Goal: Transaction & Acquisition: Purchase product/service

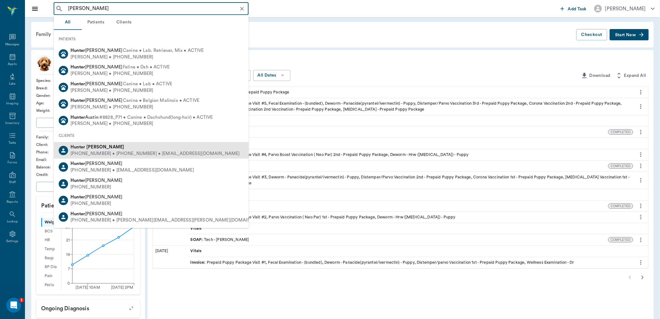
click at [125, 151] on div "[PHONE_NUMBER] • [PHONE_NUMBER] • [EMAIL_ADDRESS][DOMAIN_NAME]" at bounding box center [155, 153] width 169 height 7
type input "[PERSON_NAME]"
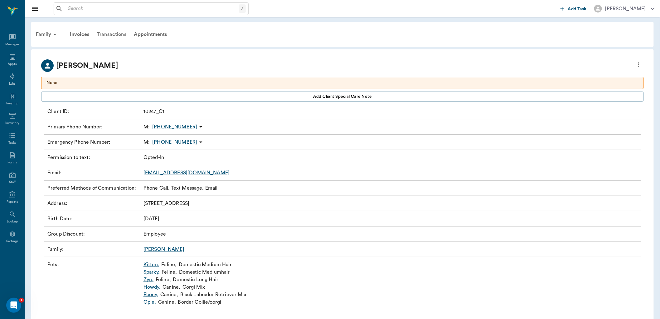
click at [111, 35] on div "Transactions" at bounding box center [111, 34] width 37 height 15
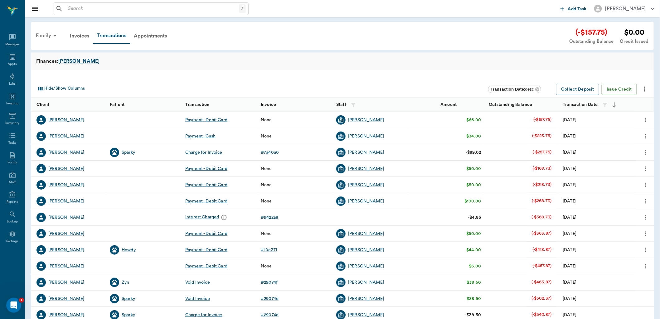
click at [49, 36] on div "Family" at bounding box center [47, 35] width 30 height 15
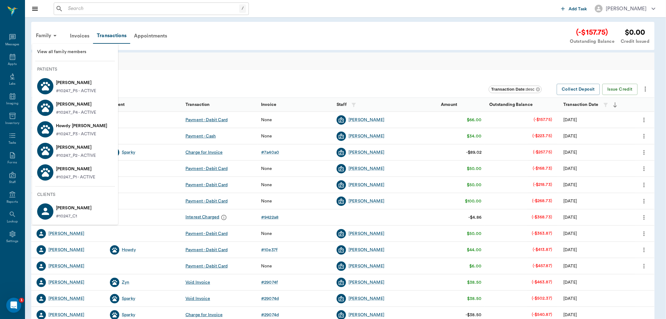
click at [80, 206] on p "[PERSON_NAME]" at bounding box center [74, 208] width 36 height 10
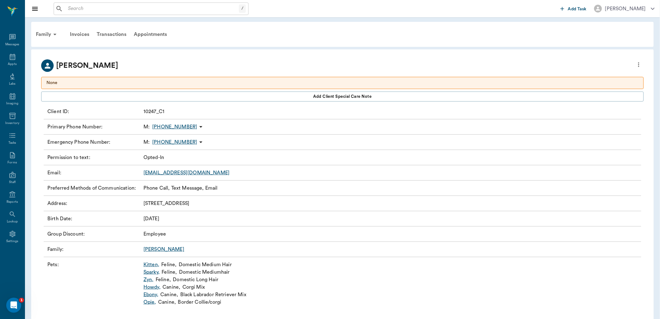
click at [641, 64] on icon "more" at bounding box center [639, 64] width 7 height 7
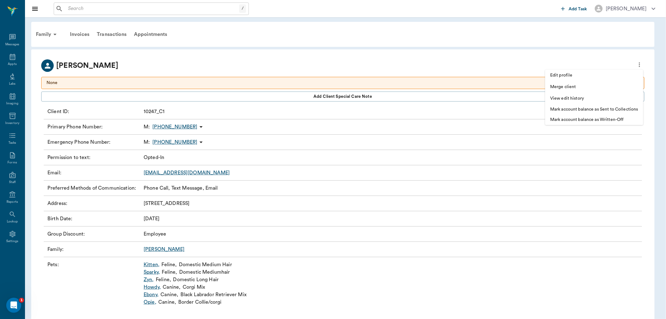
click at [535, 55] on div at bounding box center [333, 159] width 666 height 319
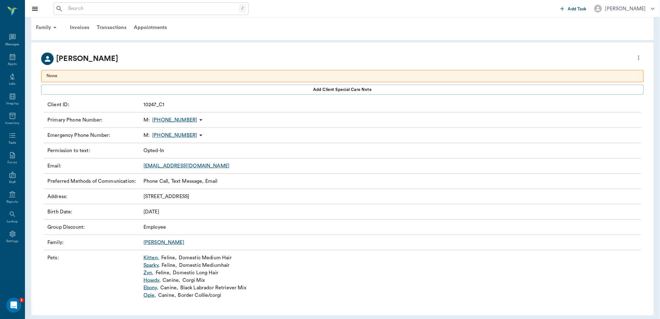
scroll to position [11, 0]
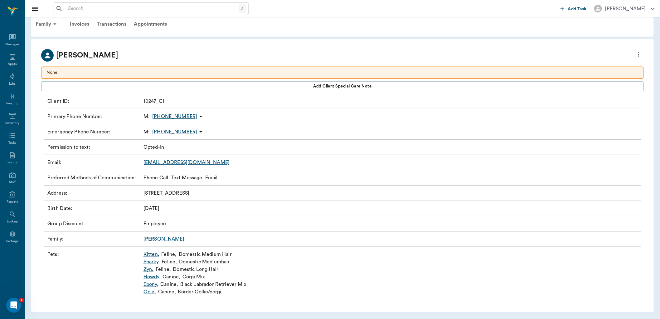
drag, startPoint x: 149, startPoint y: 291, endPoint x: 163, endPoint y: 284, distance: 15.8
click at [149, 291] on link "Opie ," at bounding box center [150, 291] width 13 height 7
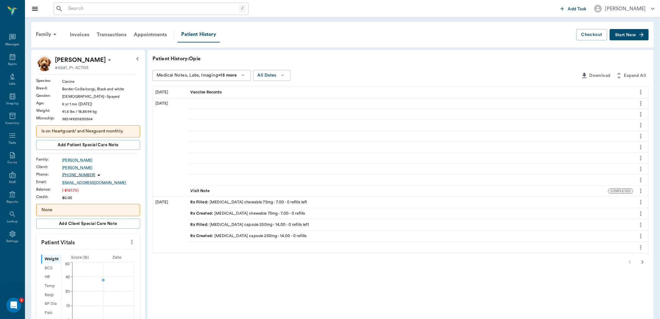
click at [626, 35] on span "Start New" at bounding box center [626, 35] width 21 height 0
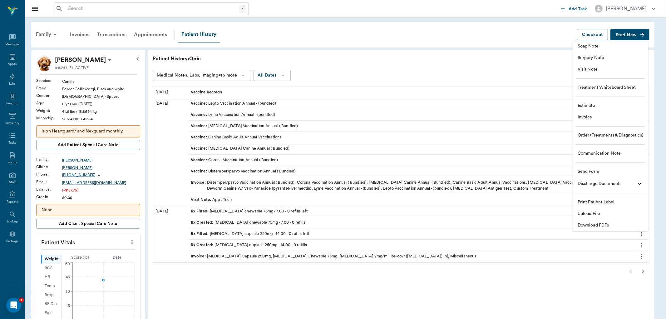
click at [598, 115] on span "Invoice" at bounding box center [610, 117] width 66 height 7
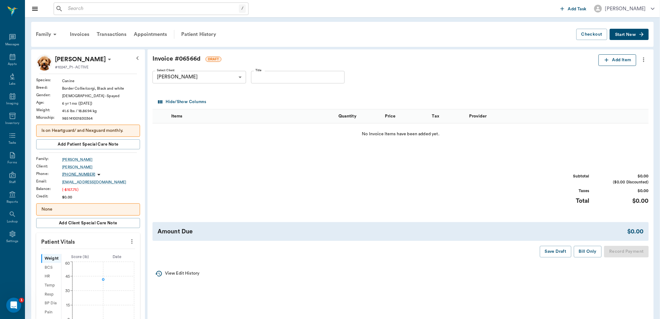
click at [626, 63] on button "Add Item" at bounding box center [618, 60] width 38 height 12
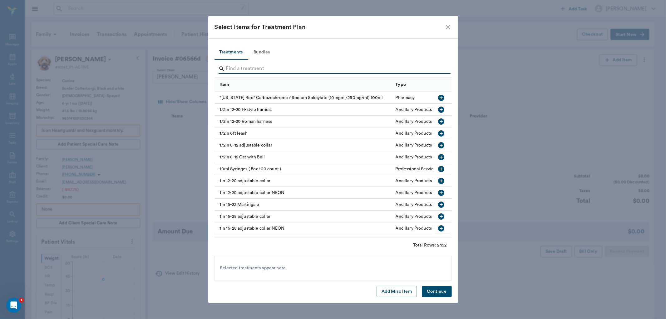
click at [313, 69] on input "Search" at bounding box center [333, 69] width 215 height 10
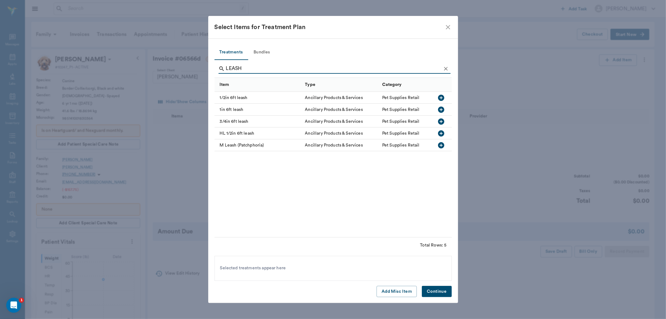
type input "LEASH"
click at [443, 124] on icon "button" at bounding box center [440, 121] width 7 height 7
click at [436, 289] on button "Continue" at bounding box center [437, 292] width 30 height 12
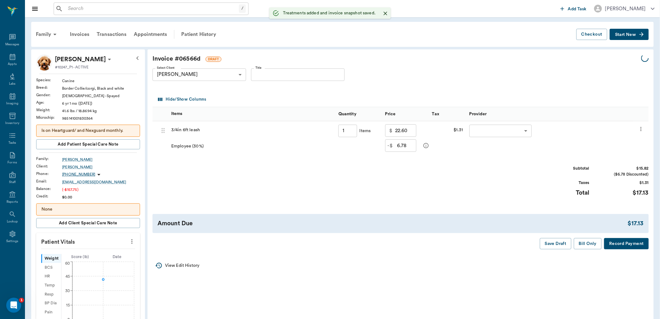
type input "1.00"
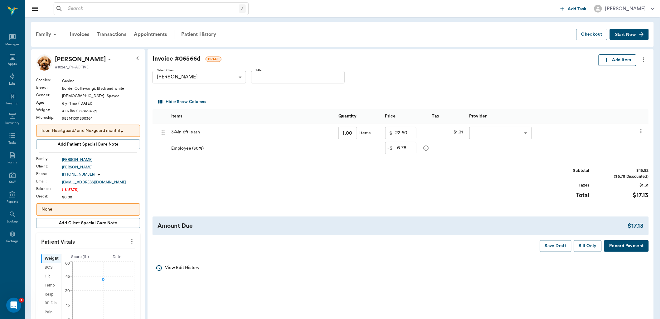
click at [611, 57] on button "Add Item" at bounding box center [618, 60] width 38 height 12
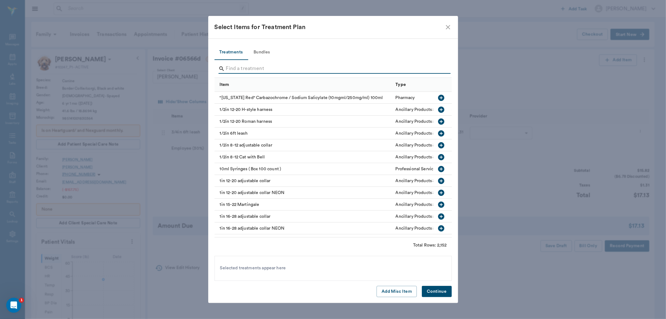
click at [395, 73] on input "Search" at bounding box center [333, 69] width 215 height 10
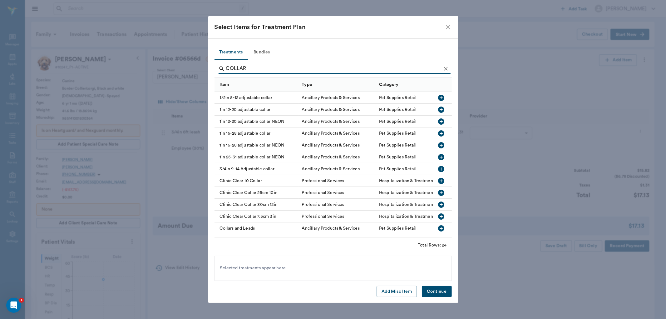
type input "COLLAR"
click at [438, 167] on icon "button" at bounding box center [441, 169] width 6 height 6
click at [442, 289] on button "Continue" at bounding box center [437, 292] width 30 height 12
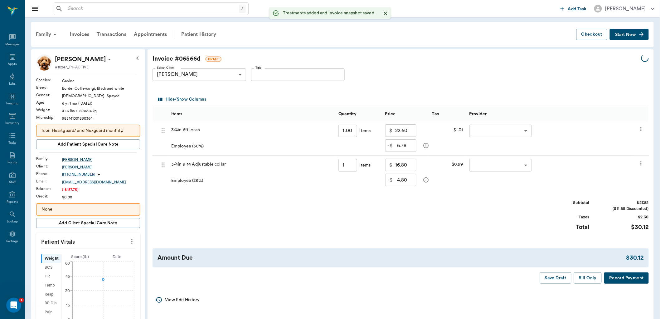
type input "1.00"
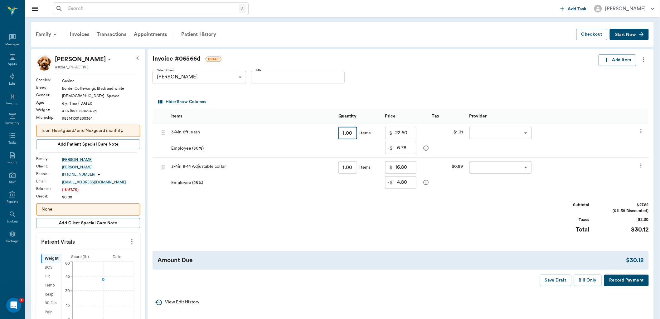
click at [354, 135] on input "1.00" at bounding box center [348, 133] width 19 height 12
type input "3"
type input "20.34"
type input "67.80"
type input "3"
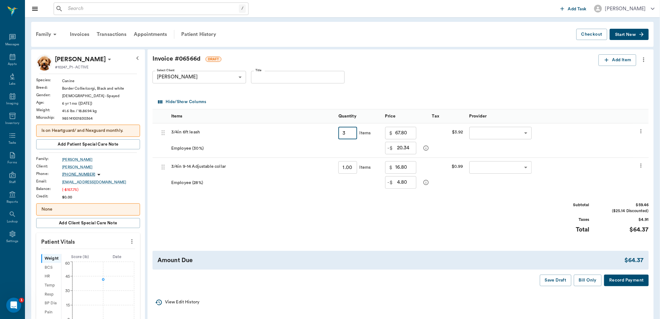
click at [370, 218] on div "Subtotal $59.46 ($25.14 Discounted) Taxes $4.91 Total $64.37" at bounding box center [401, 221] width 497 height 38
click at [612, 61] on button "Add Item" at bounding box center [618, 60] width 38 height 12
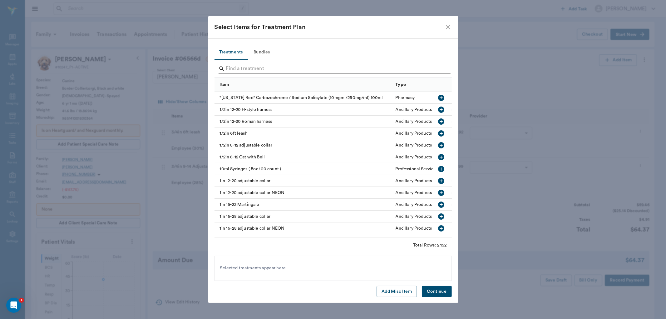
click at [323, 72] on input "Search" at bounding box center [333, 69] width 215 height 10
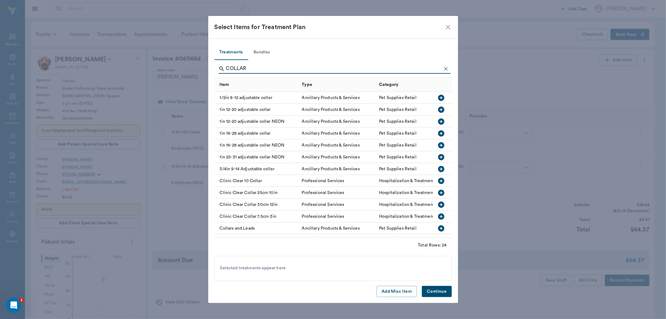
type input "COLLAR"
click at [437, 121] on icon "button" at bounding box center [440, 121] width 7 height 7
click at [439, 289] on button "Continue" at bounding box center [437, 292] width 30 height 12
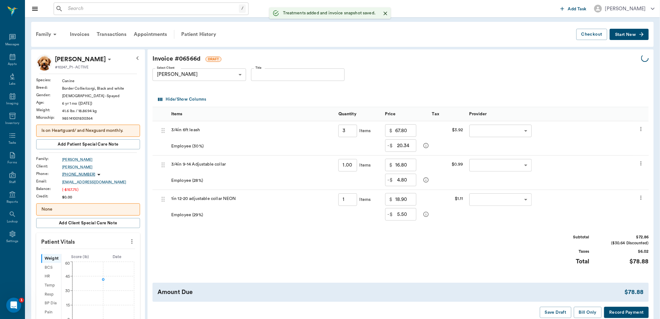
type input "3.00"
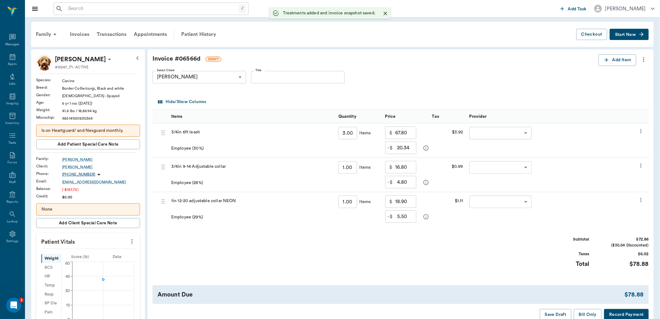
click at [351, 201] on input "1.00" at bounding box center [348, 201] width 19 height 12
type input "2"
type input "11.34"
type input "37.80"
type input "2"
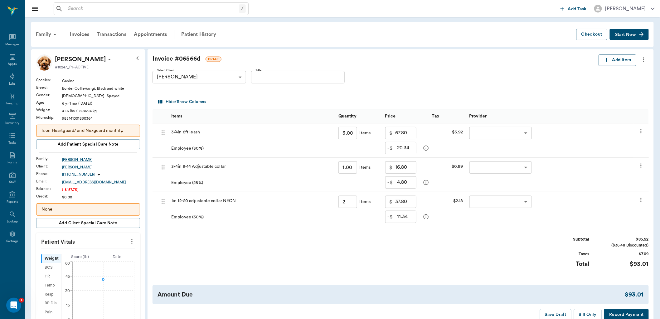
click at [329, 241] on div "Subtotal $85.92 ($36.48 Discounted) Taxes $7.09 Total $93.01" at bounding box center [401, 255] width 497 height 38
click at [496, 136] on body "/ ​ Add Task [PERSON_NAME] Nectar Messages Appts Labs Imaging Inventory Tasks F…" at bounding box center [330, 262] width 660 height 525
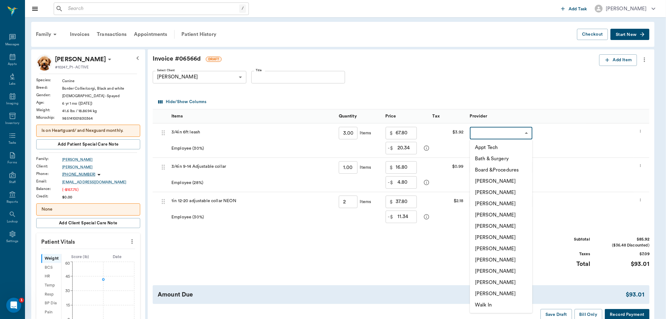
click at [500, 252] on li "[PERSON_NAME]" at bounding box center [501, 248] width 62 height 11
type input "none-682b670d8bdc6f7f8feef3db"
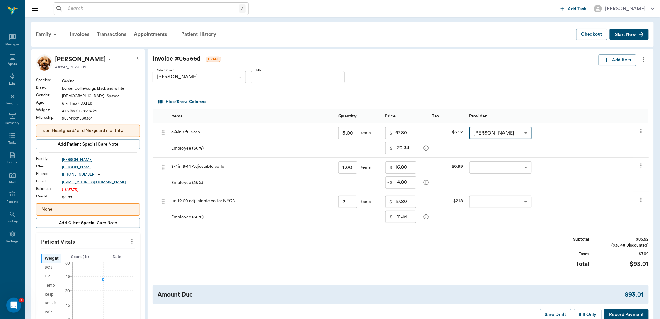
click at [495, 166] on body "/ ​ Add Task [PERSON_NAME] Nectar Messages Appts Labs Imaging Inventory Tasks F…" at bounding box center [330, 262] width 660 height 525
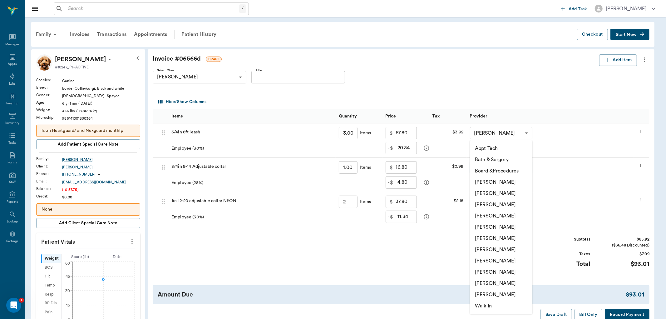
click at [500, 246] on li "[PERSON_NAME]" at bounding box center [501, 249] width 62 height 11
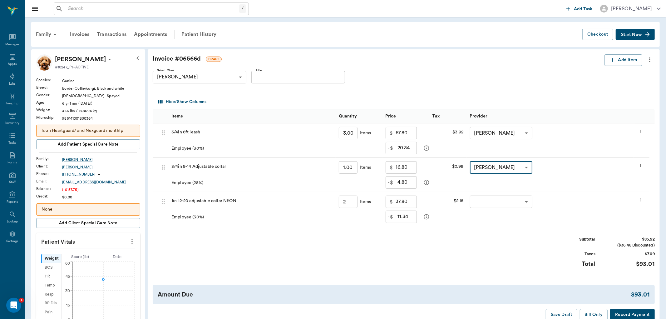
type input "none-682b670d8bdc6f7f8feef3db"
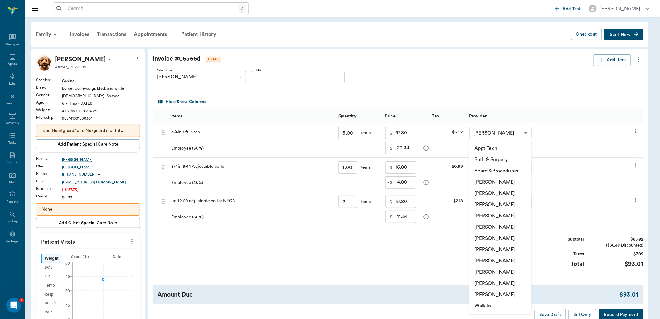
click at [495, 201] on body "/ ​ Add Task [PERSON_NAME] Nectar Messages Appts Labs Imaging Inventory Tasks F…" at bounding box center [330, 262] width 660 height 525
click at [495, 247] on li "[PERSON_NAME]" at bounding box center [501, 249] width 62 height 11
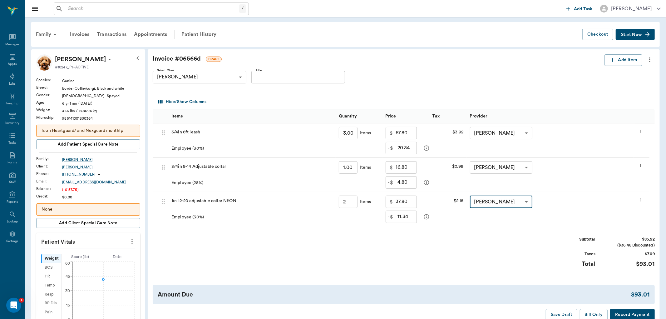
type input "none-682b670d8bdc6f7f8feef3db"
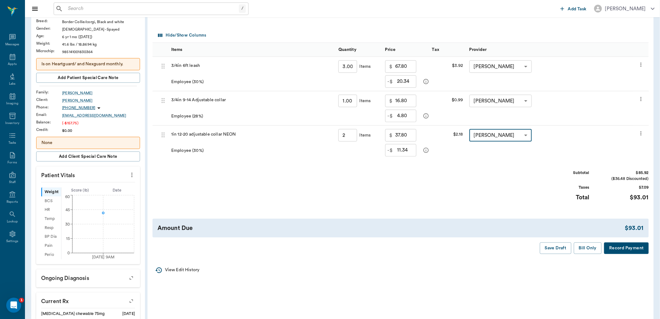
scroll to position [69, 0]
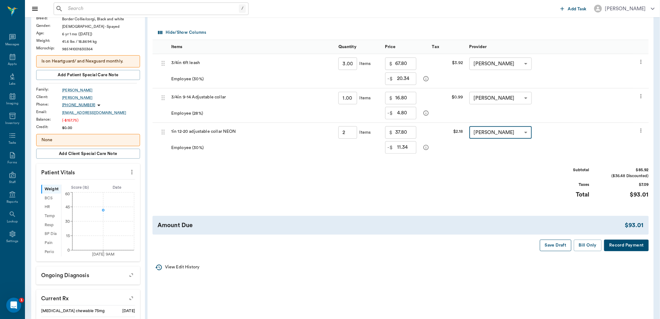
click at [555, 247] on button "Save Draft" at bounding box center [556, 245] width 32 height 12
type input "2.00"
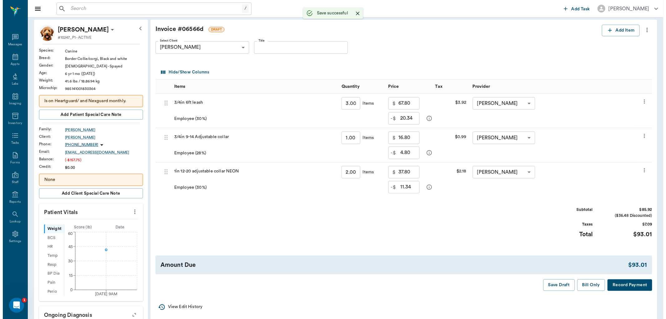
scroll to position [0, 0]
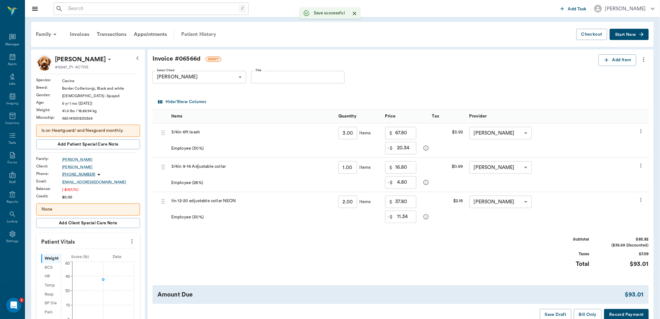
click at [194, 35] on div "Patient History" at bounding box center [199, 34] width 42 height 15
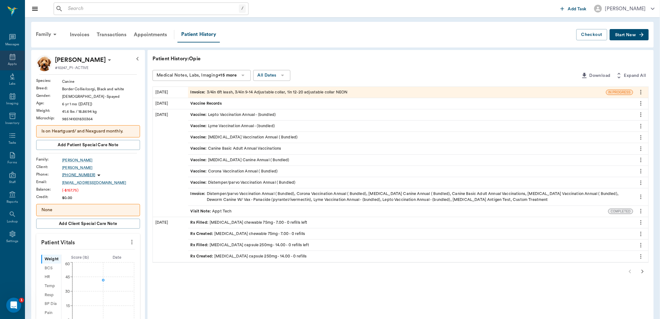
click at [15, 62] on div "Appts" at bounding box center [12, 64] width 9 height 5
